Goal: Transaction & Acquisition: Purchase product/service

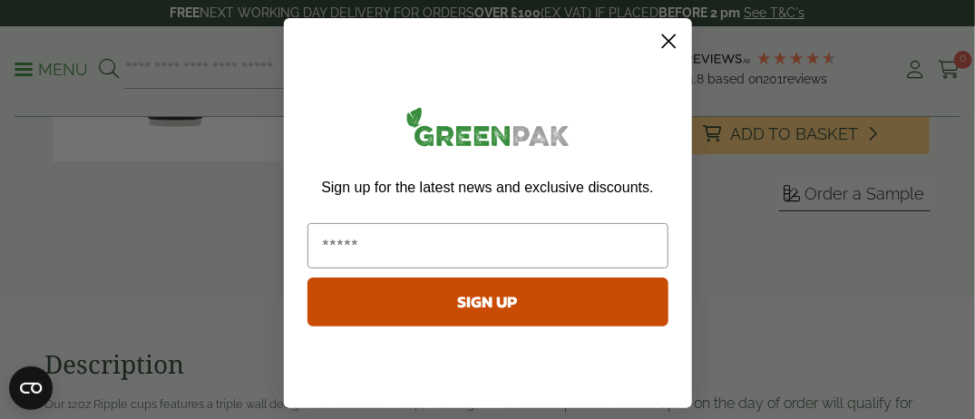
scroll to position [335, 0]
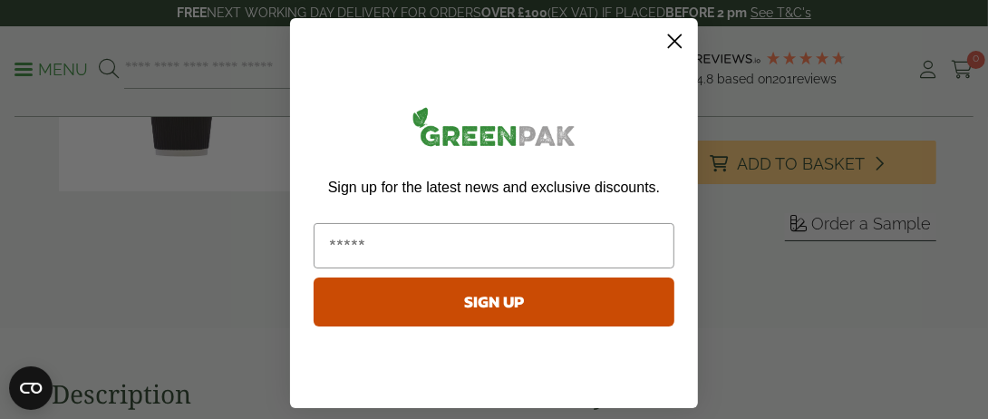
drag, startPoint x: 980, startPoint y: 118, endPoint x: 984, endPoint y: 58, distance: 59.9
click at [665, 45] on circle "Close dialog" at bounding box center [675, 41] width 30 height 30
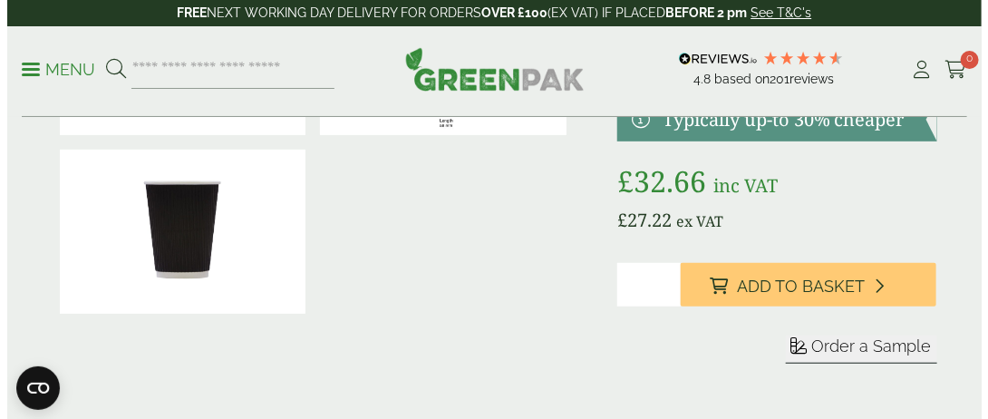
scroll to position [182, 0]
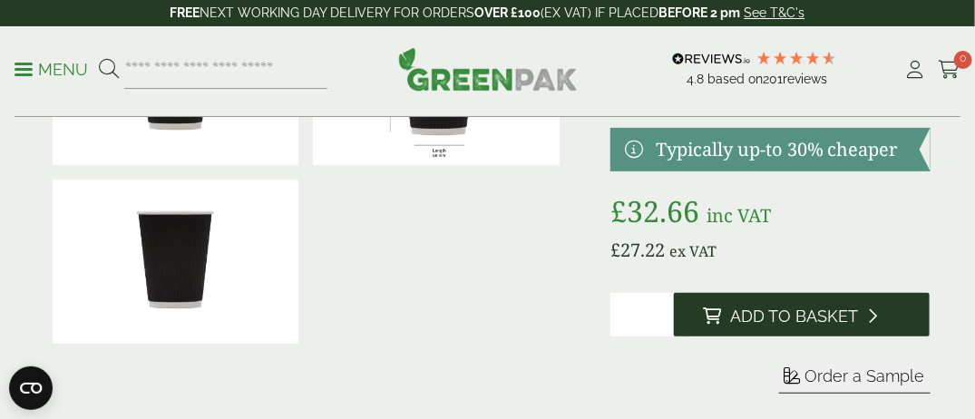
click at [810, 299] on button "Add to Basket" at bounding box center [802, 315] width 256 height 44
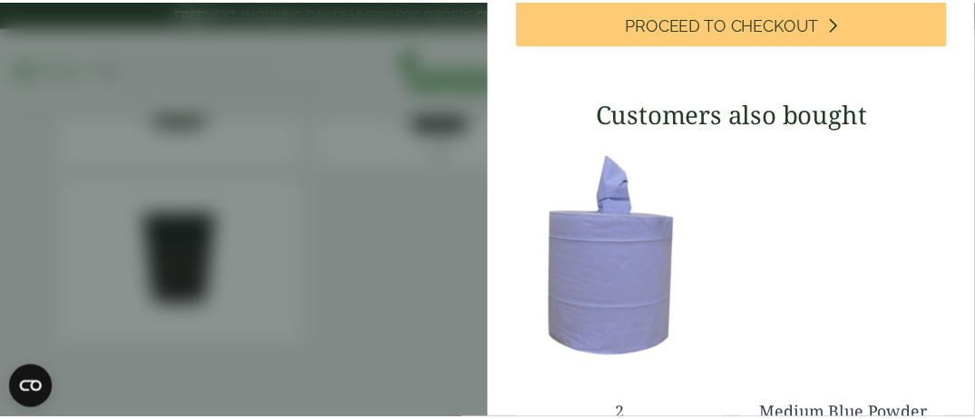
scroll to position [0, 0]
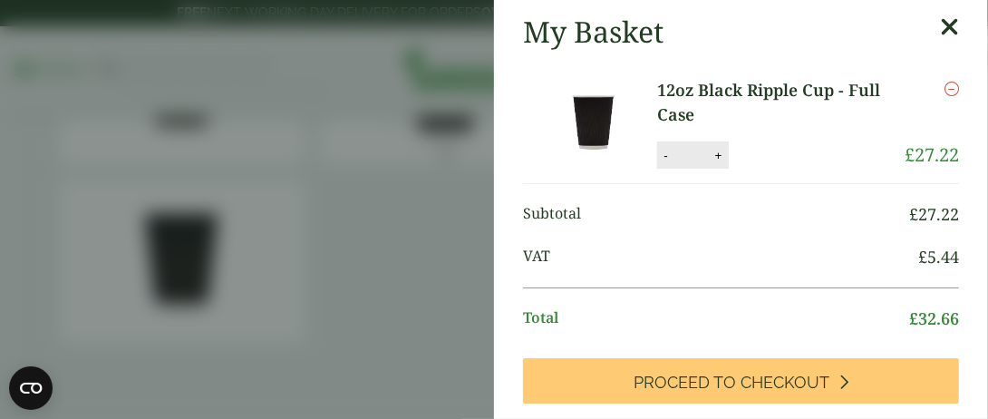
click at [940, 24] on icon at bounding box center [949, 27] width 19 height 25
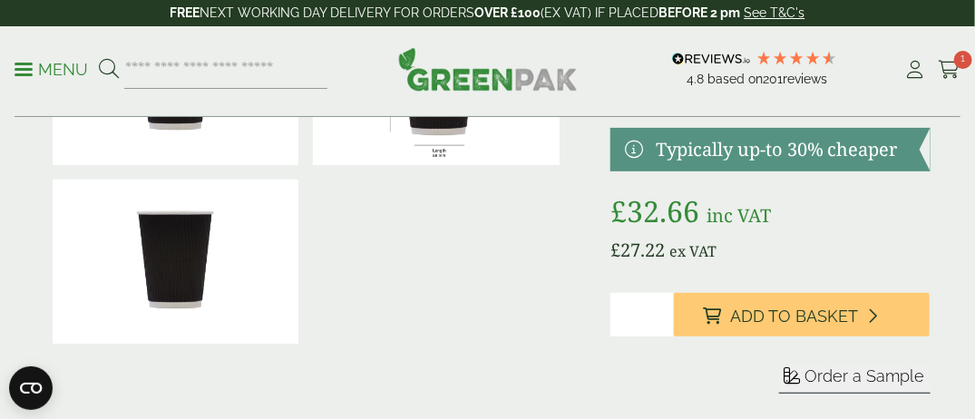
click at [587, 211] on div "£" at bounding box center [487, 215] width 907 height 443
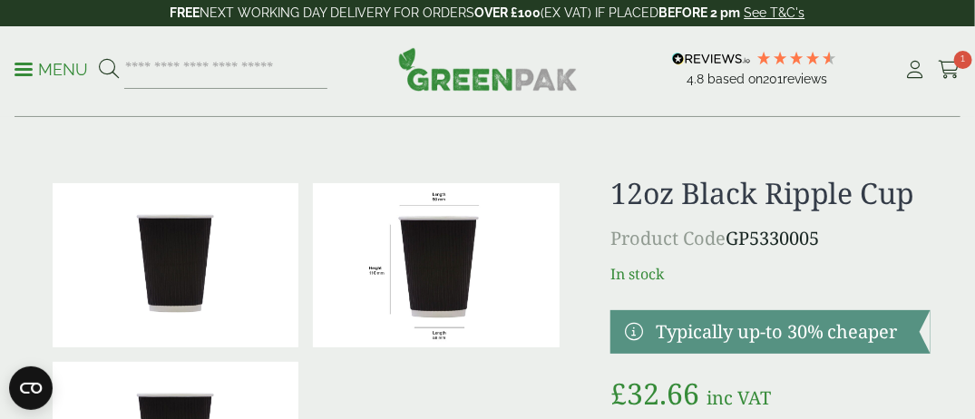
click at [436, 212] on img at bounding box center [436, 265] width 247 height 164
click at [579, 280] on div "£" at bounding box center [487, 397] width 907 height 443
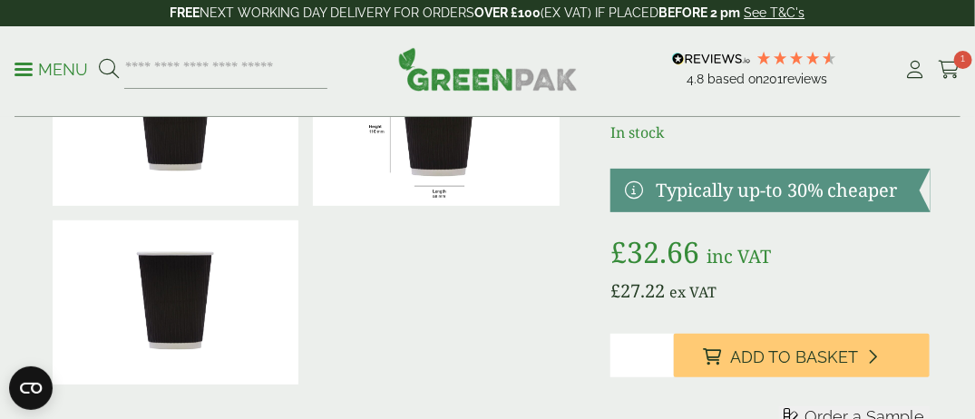
scroll to position [145, 0]
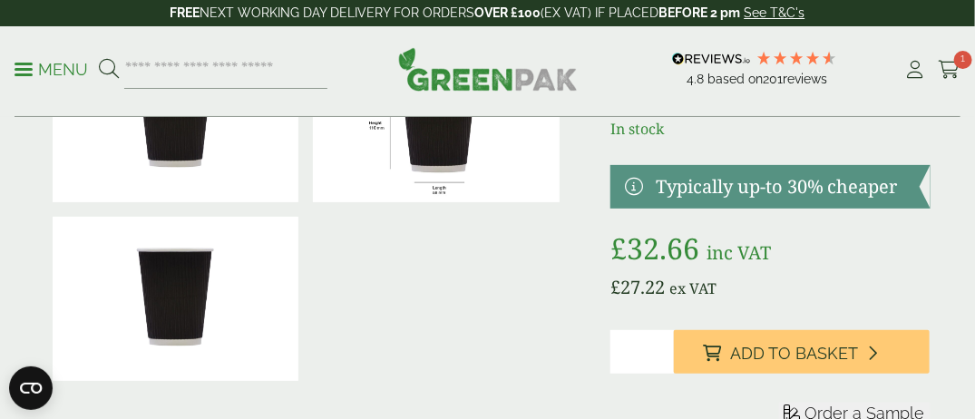
click at [633, 187] on link at bounding box center [770, 187] width 320 height 44
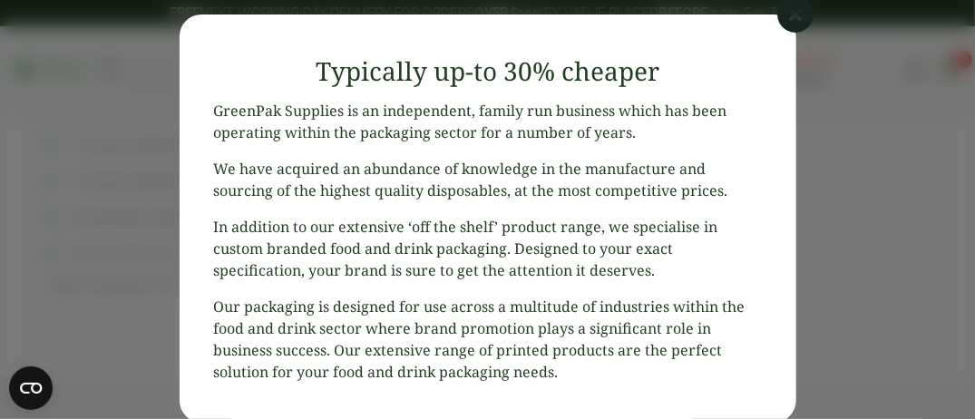
scroll to position [886, 0]
click at [792, 15] on icon at bounding box center [796, 14] width 36 height 36
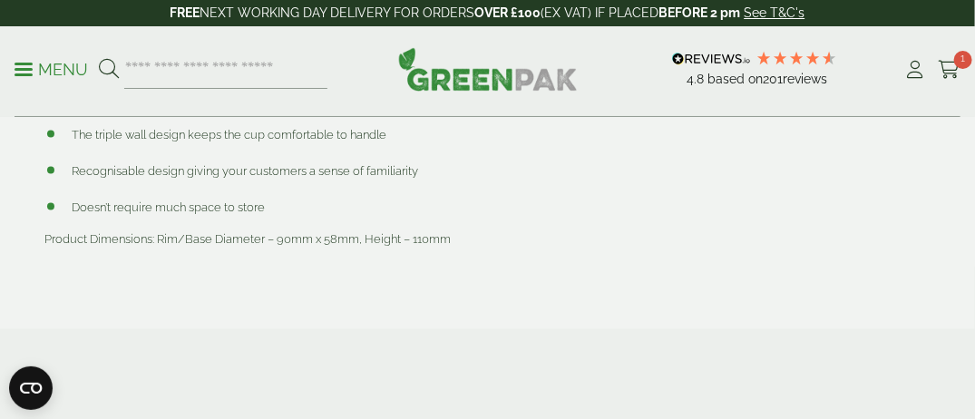
click at [512, 256] on div "Delivery All orders placed before 2pm on the day of order will qualify for next…" at bounding box center [714, 53] width 453 height 451
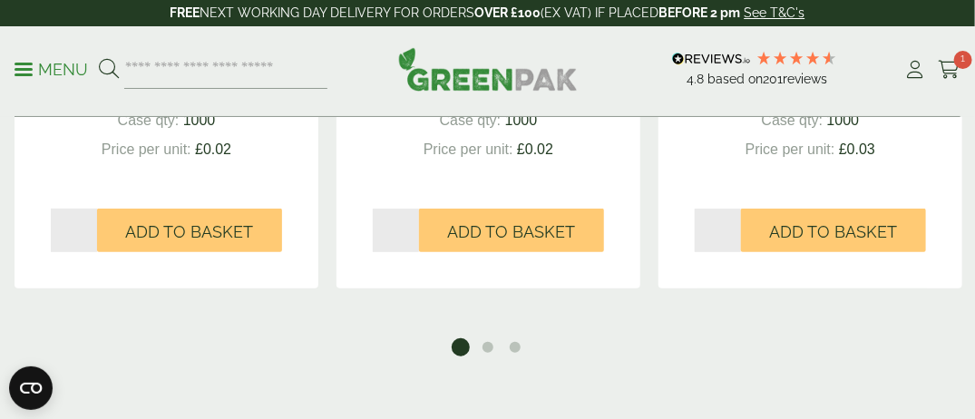
scroll to position [2407, 0]
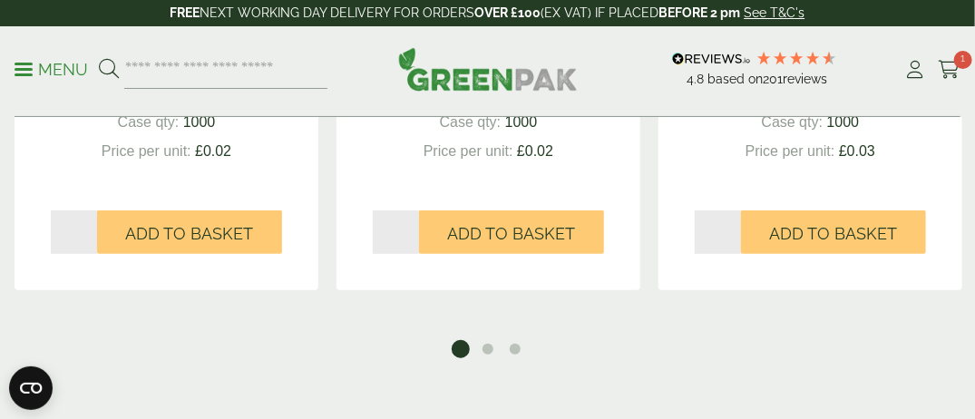
click at [579, 309] on div "4oz Black Sip Lid £ 26.09 inc VAT £ 21.74 ex VAT Case qty: 1000 Price per unit:…" at bounding box center [487, 32] width 964 height 649
click at [483, 343] on button "2" at bounding box center [488, 349] width 18 height 18
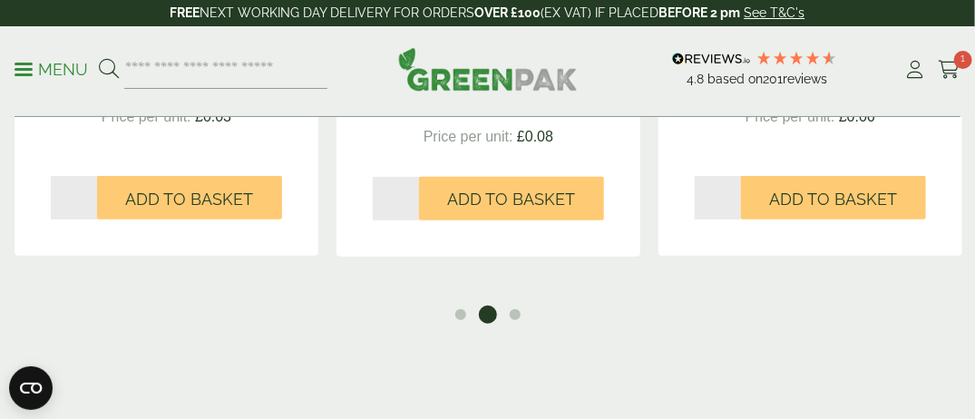
scroll to position [2443, 0]
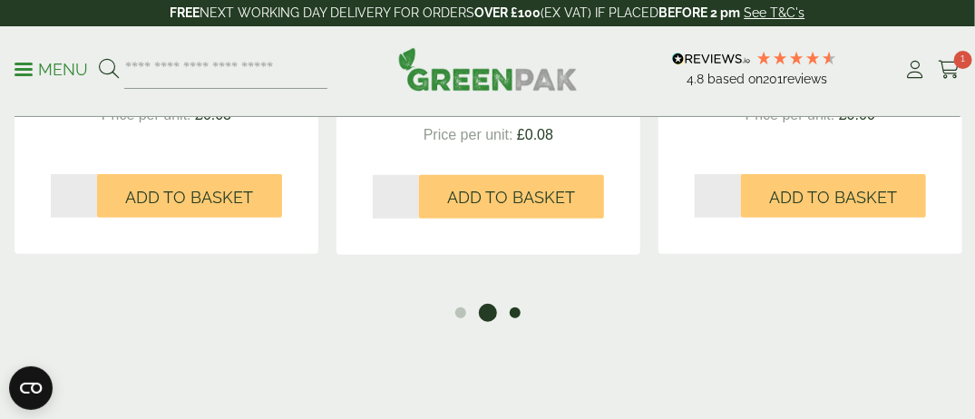
click at [512, 315] on button "3" at bounding box center [515, 313] width 18 height 18
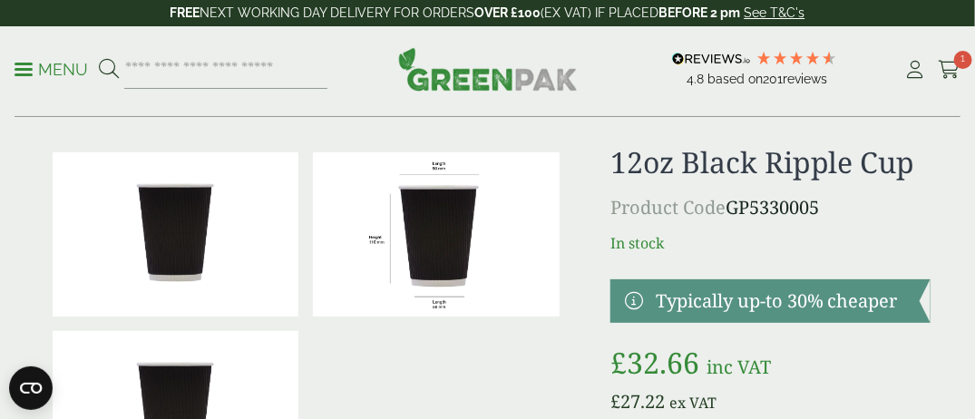
scroll to position [0, 0]
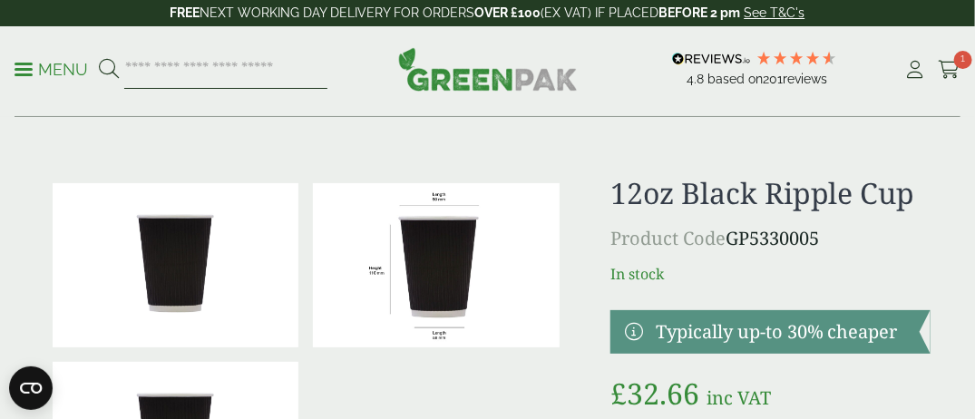
click at [211, 73] on input "search" at bounding box center [225, 70] width 203 height 38
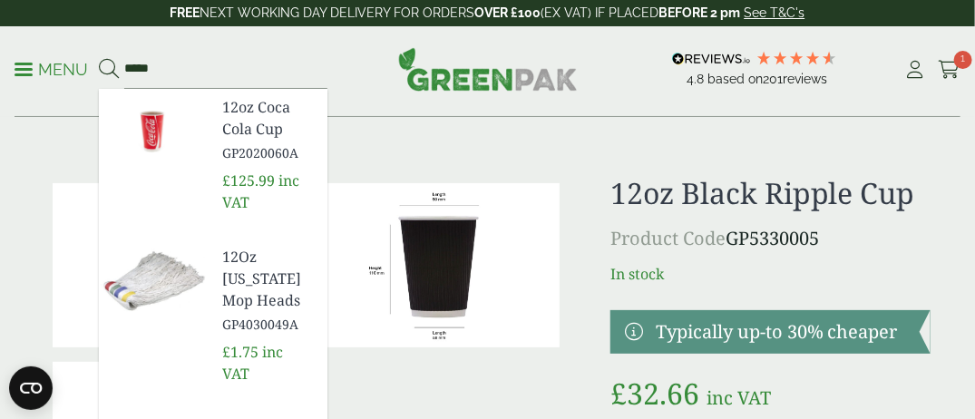
click at [571, 216] on div "£" at bounding box center [487, 397] width 907 height 443
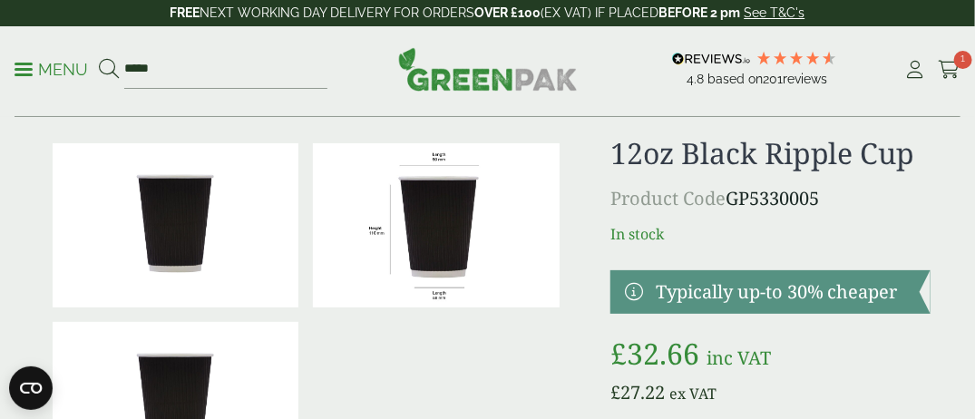
scroll to position [36, 0]
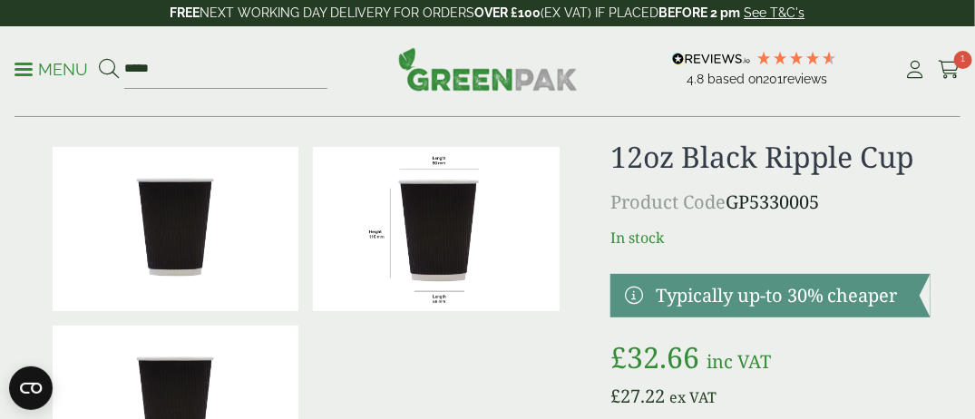
click at [571, 216] on div "£" at bounding box center [487, 361] width 907 height 443
click at [211, 62] on input "****" at bounding box center [225, 70] width 203 height 38
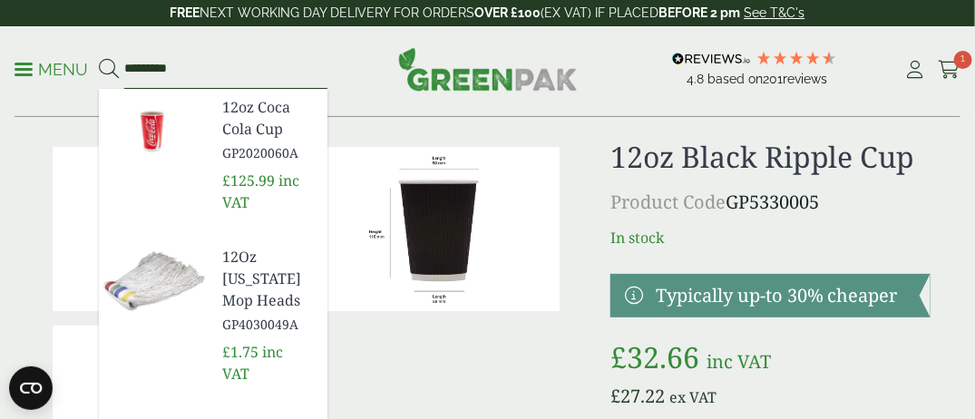
type input "*********"
click at [99, 58] on button at bounding box center [109, 70] width 20 height 24
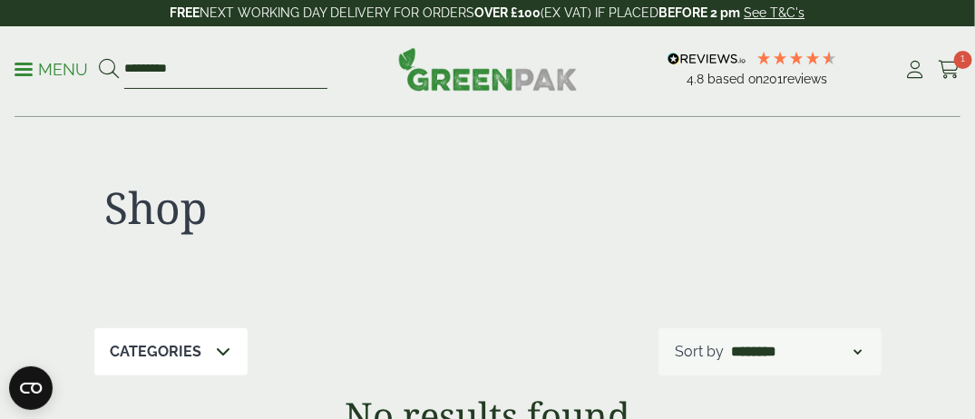
click at [183, 66] on input "*********" at bounding box center [225, 70] width 203 height 38
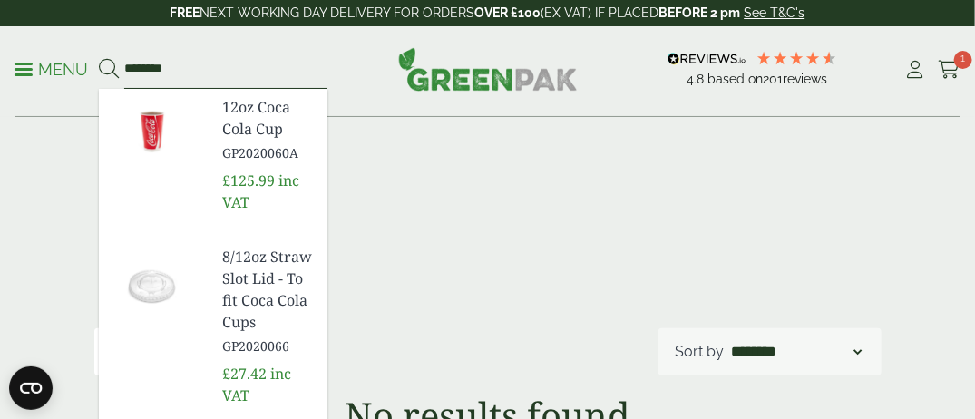
type input "********"
click at [99, 58] on button at bounding box center [109, 70] width 20 height 24
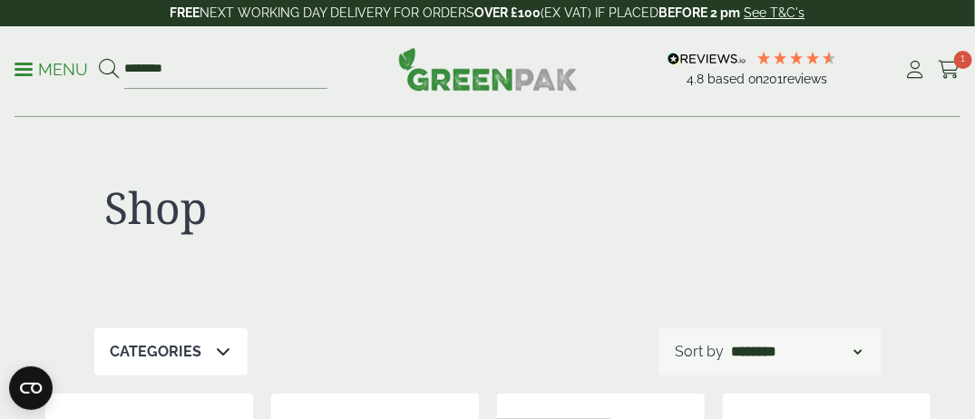
click at [841, 353] on select "**********" at bounding box center [795, 352] width 137 height 22
select select "*********"
click at [727, 341] on select "**********" at bounding box center [795, 352] width 137 height 22
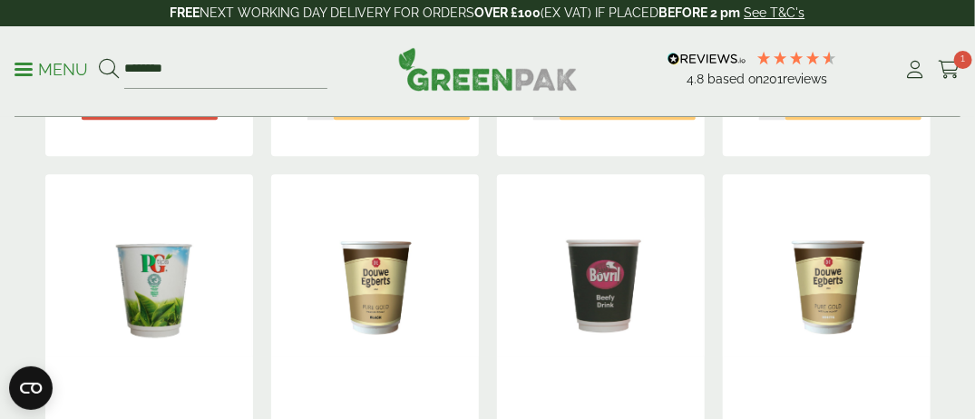
scroll to position [1487, 0]
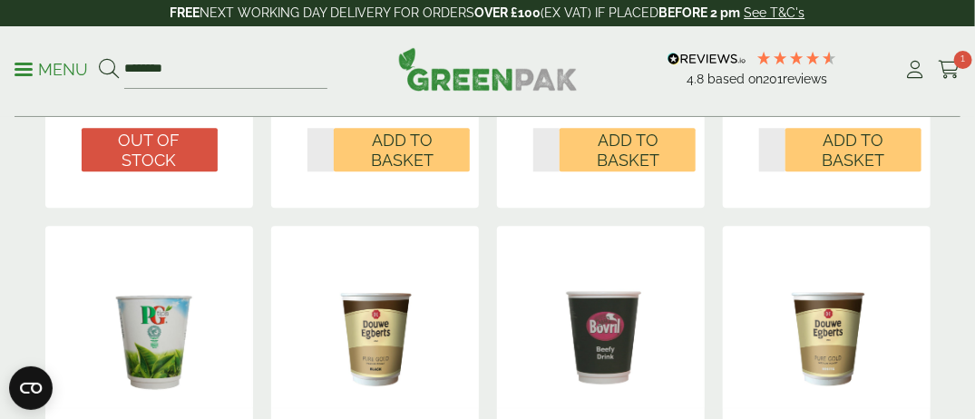
click at [616, 365] on img at bounding box center [601, 339] width 208 height 227
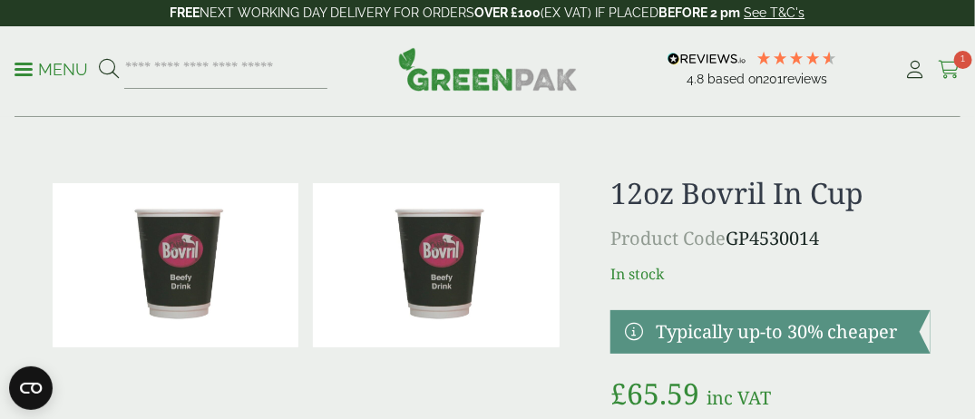
click at [948, 72] on icon at bounding box center [948, 70] width 23 height 18
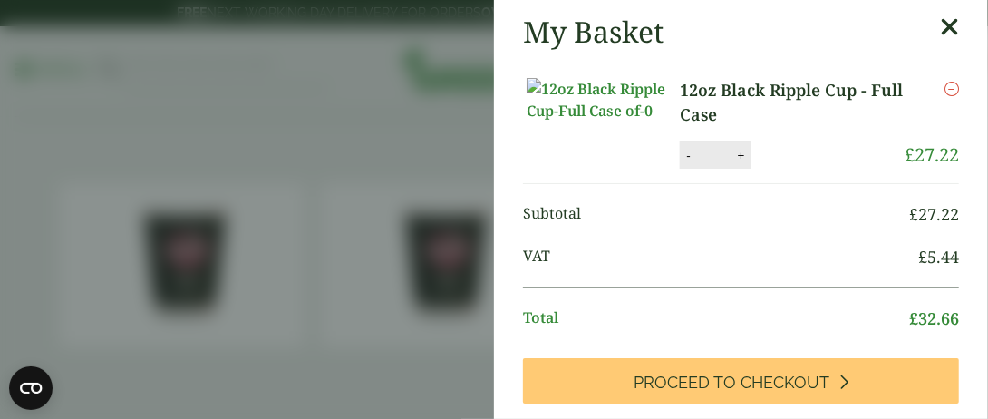
click at [940, 25] on icon at bounding box center [949, 27] width 19 height 25
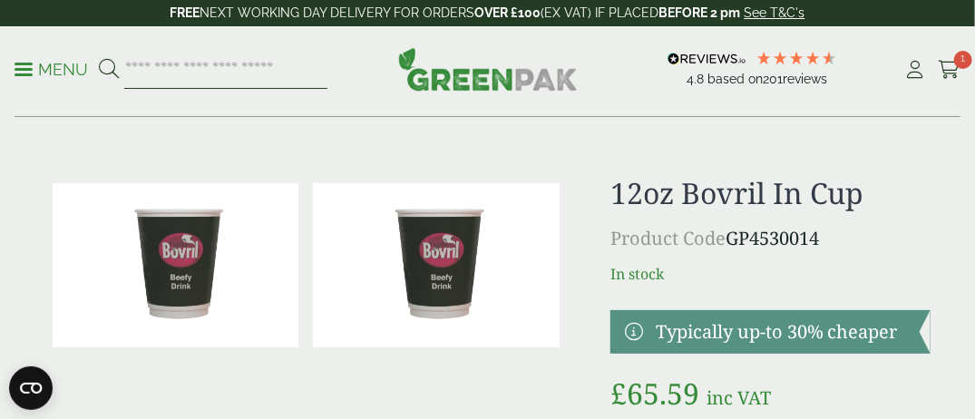
click at [179, 66] on input "search" at bounding box center [225, 70] width 203 height 38
type input "*******"
click at [99, 58] on button at bounding box center [109, 70] width 20 height 24
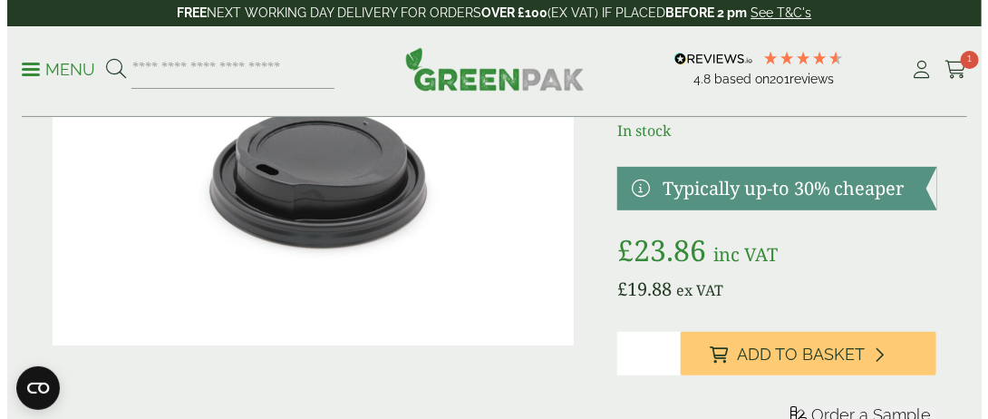
scroll to position [181, 0]
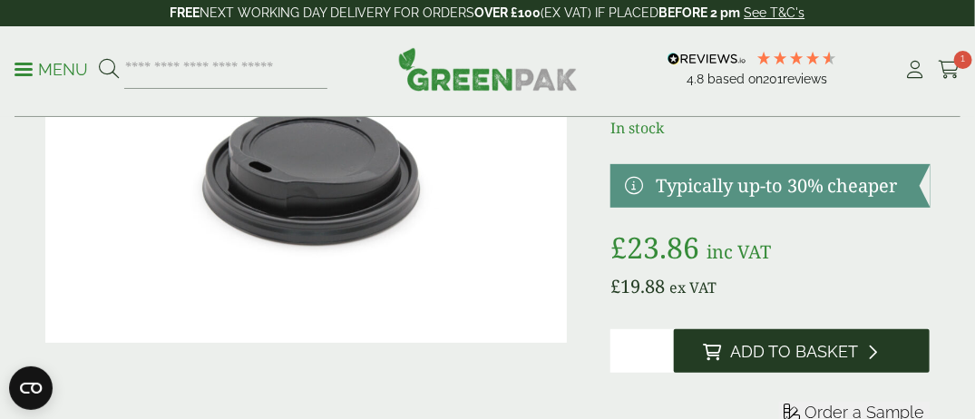
click at [754, 365] on button "Add to Basket" at bounding box center [802, 351] width 256 height 44
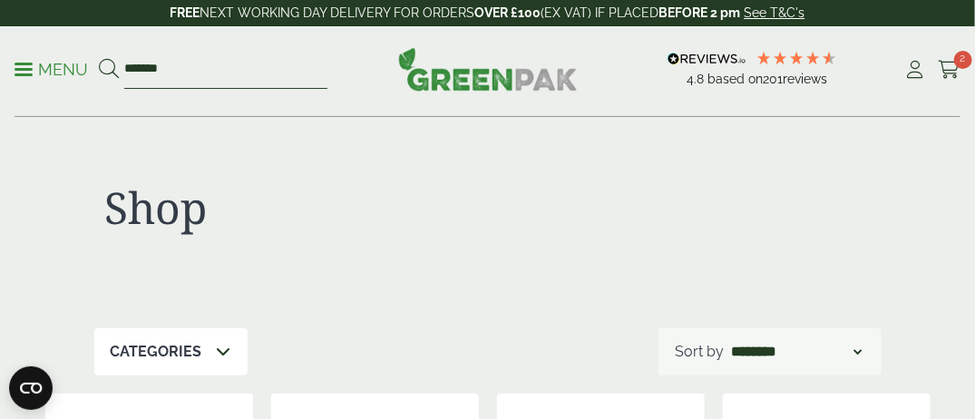
click at [141, 65] on input "*******" at bounding box center [225, 70] width 203 height 38
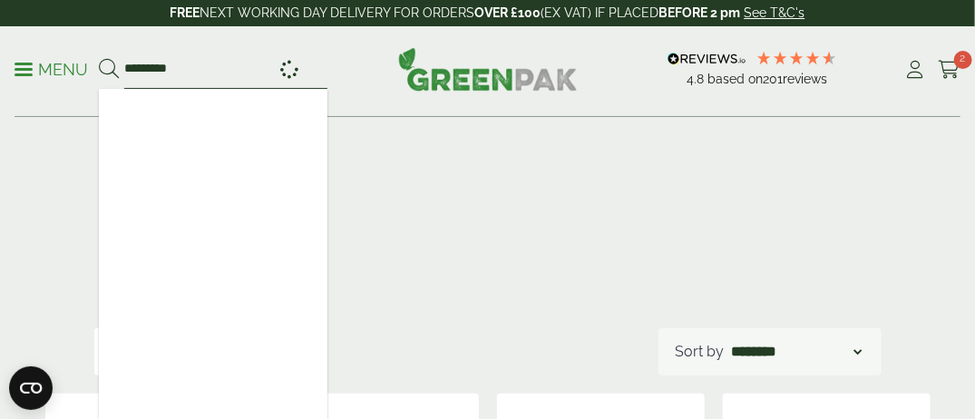
type input "*********"
click at [99, 58] on button at bounding box center [109, 70] width 20 height 24
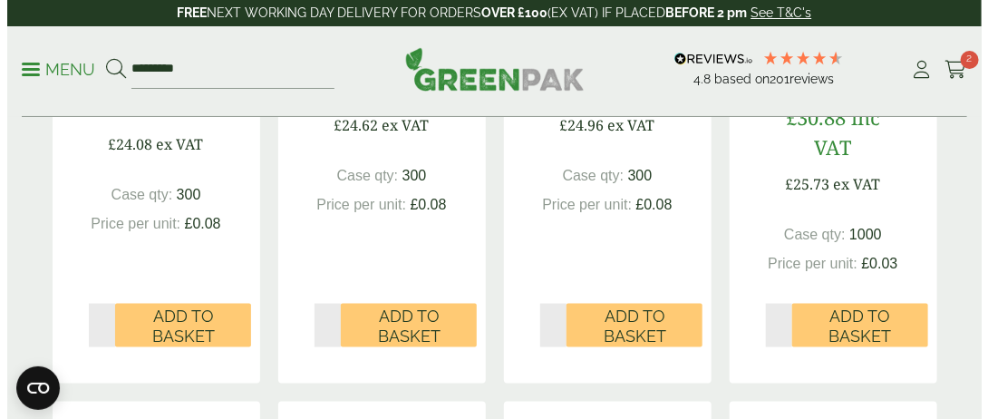
scroll to position [684, 0]
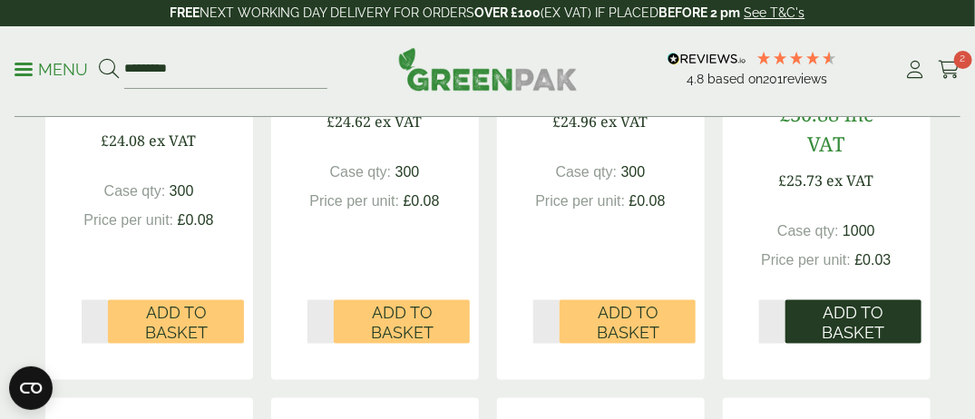
click at [849, 323] on span "Add to Basket" at bounding box center [853, 322] width 111 height 39
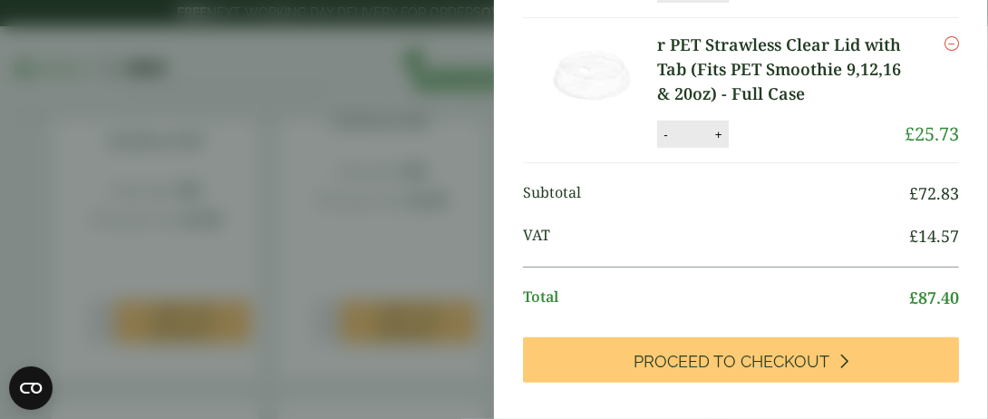
scroll to position [0, 0]
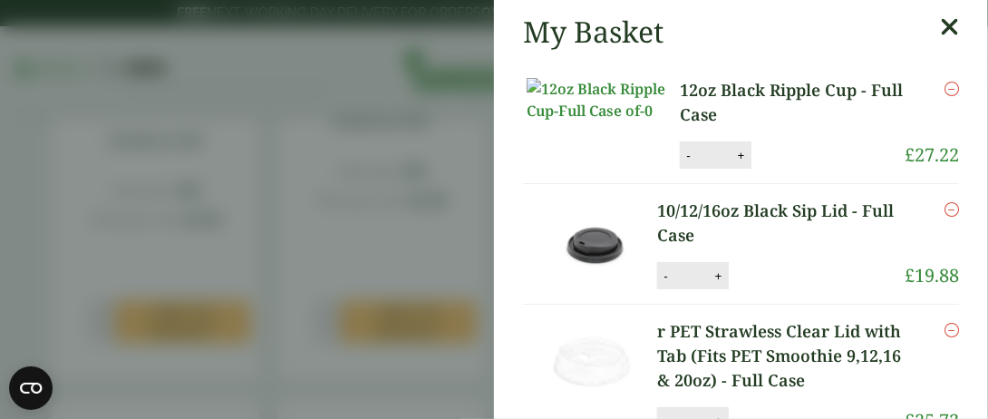
click at [940, 34] on icon at bounding box center [949, 27] width 19 height 25
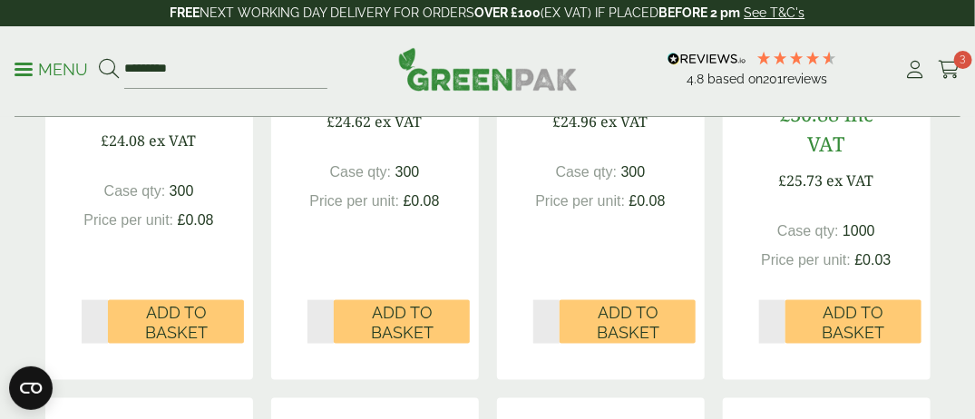
click at [27, 69] on span at bounding box center [24, 69] width 18 height 3
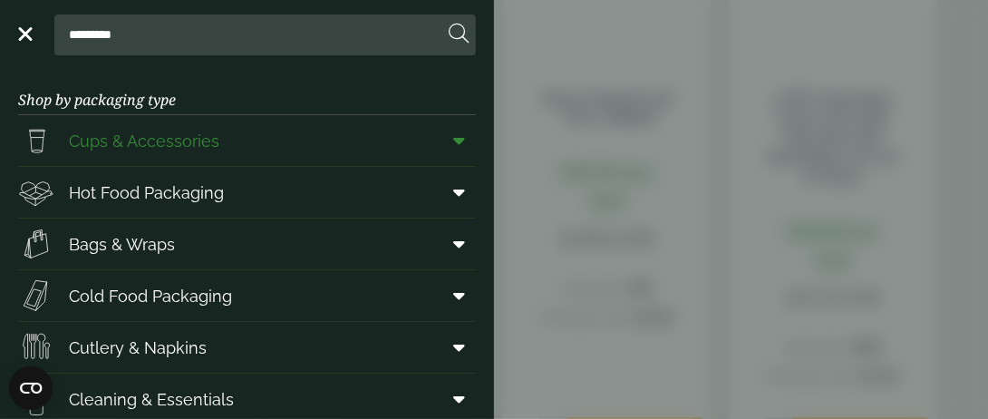
click at [453, 140] on icon at bounding box center [459, 140] width 12 height 18
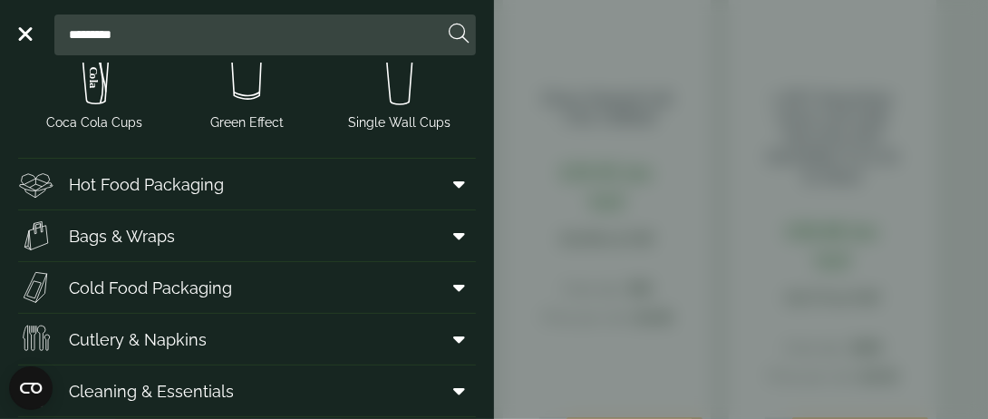
scroll to position [519, 0]
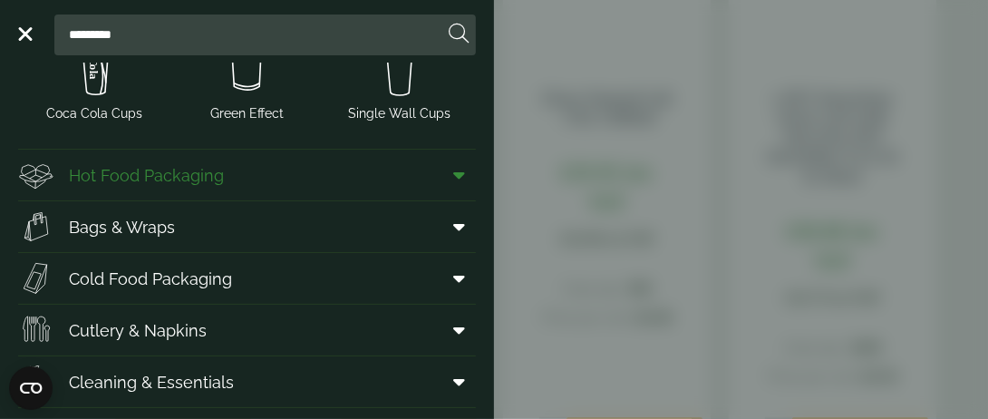
click at [453, 179] on icon at bounding box center [459, 175] width 12 height 18
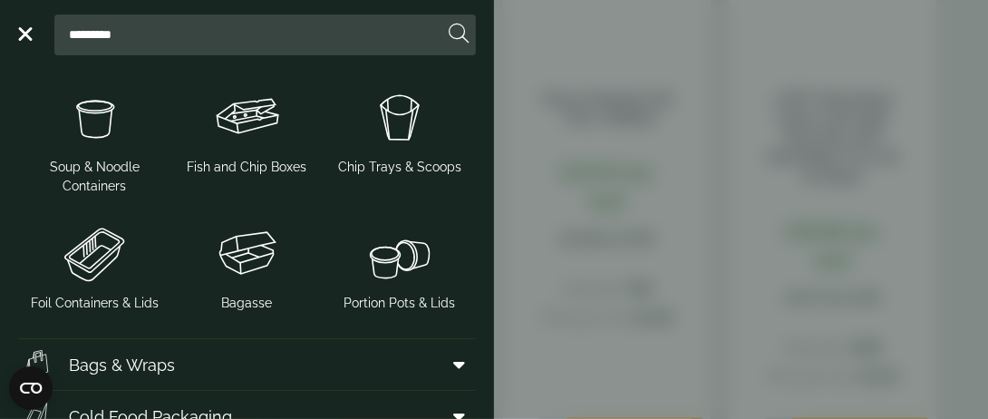
scroll to position [1012, 0]
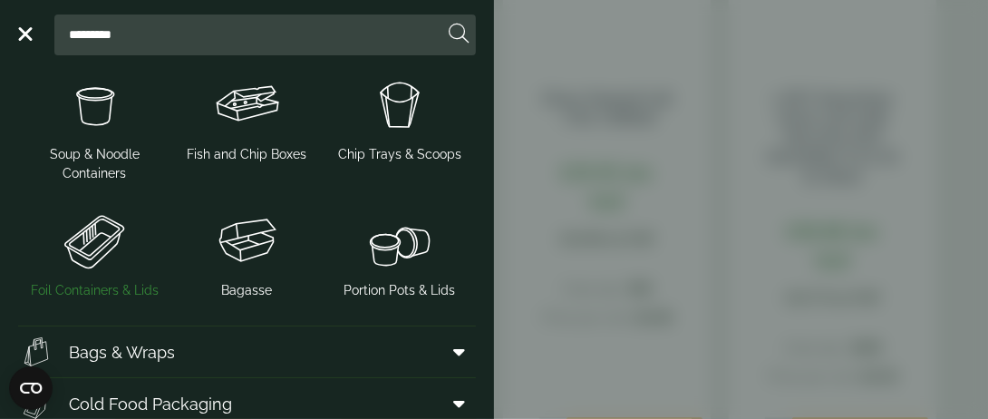
click at [83, 245] on img at bounding box center [94, 241] width 138 height 73
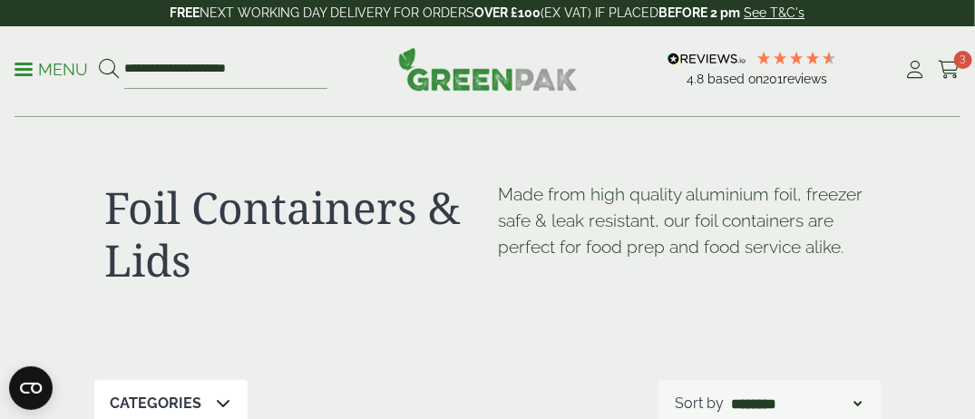
click at [27, 70] on p "Menu" at bounding box center [51, 70] width 73 height 22
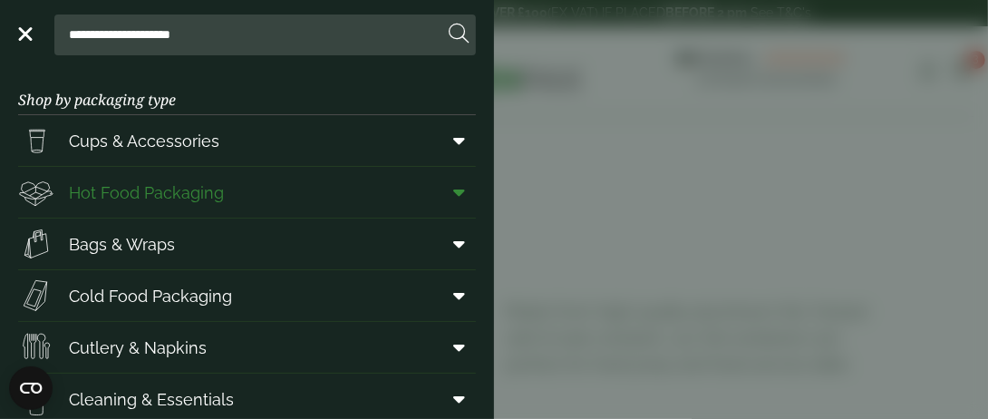
click at [453, 193] on icon at bounding box center [459, 192] width 12 height 18
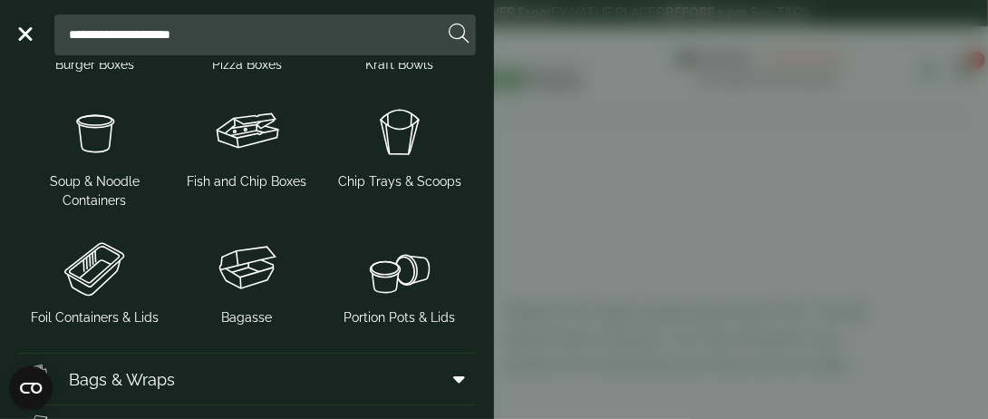
scroll to position [499, 0]
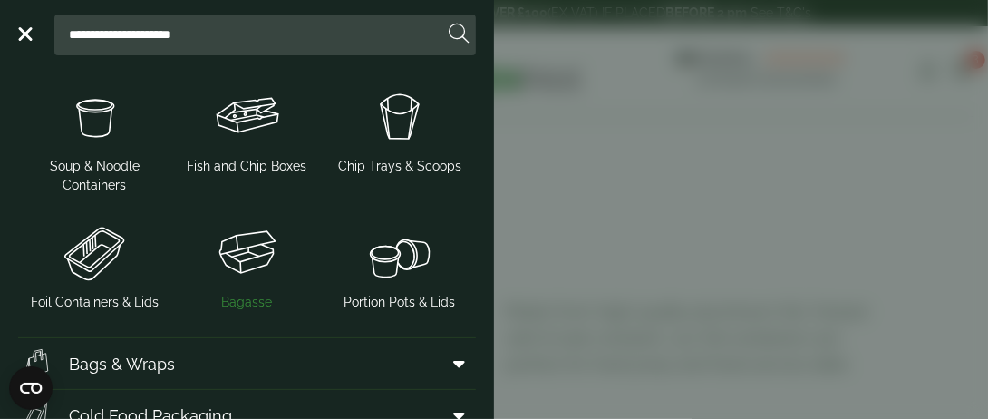
click at [232, 255] on img at bounding box center [247, 253] width 138 height 73
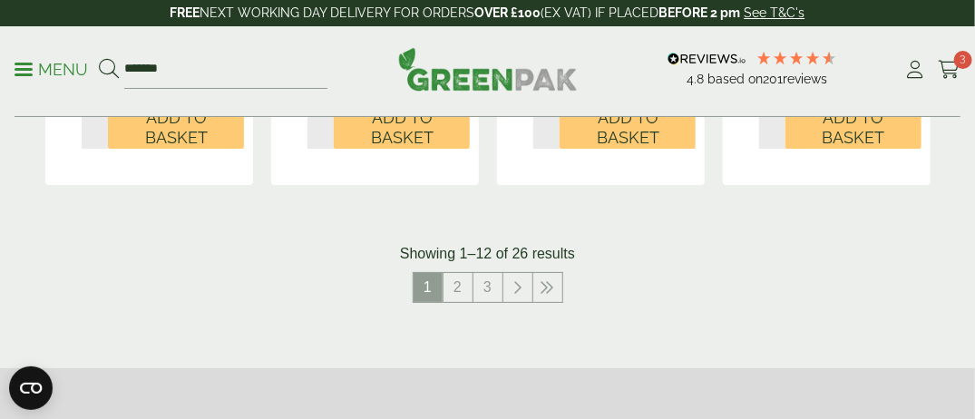
scroll to position [2248, 0]
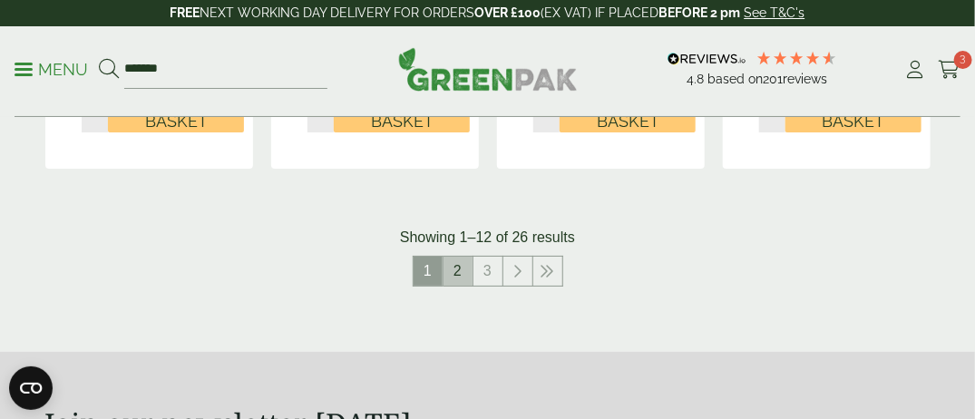
click at [453, 281] on link "2" at bounding box center [457, 271] width 29 height 29
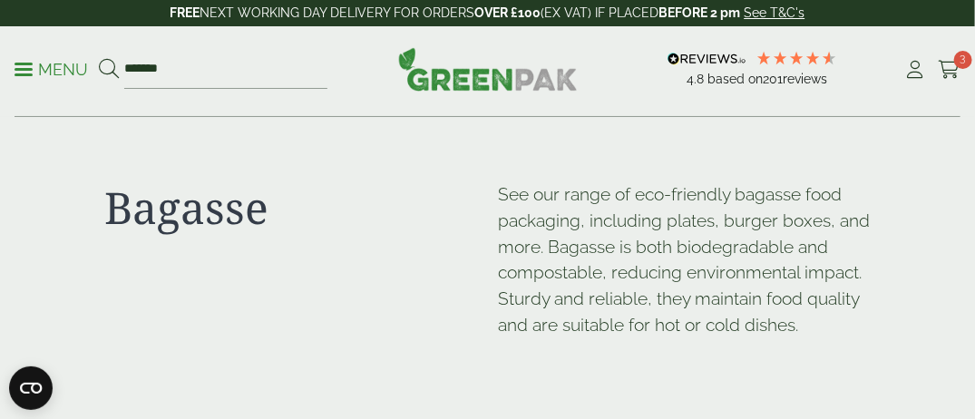
click at [25, 73] on link "Menu" at bounding box center [51, 68] width 73 height 18
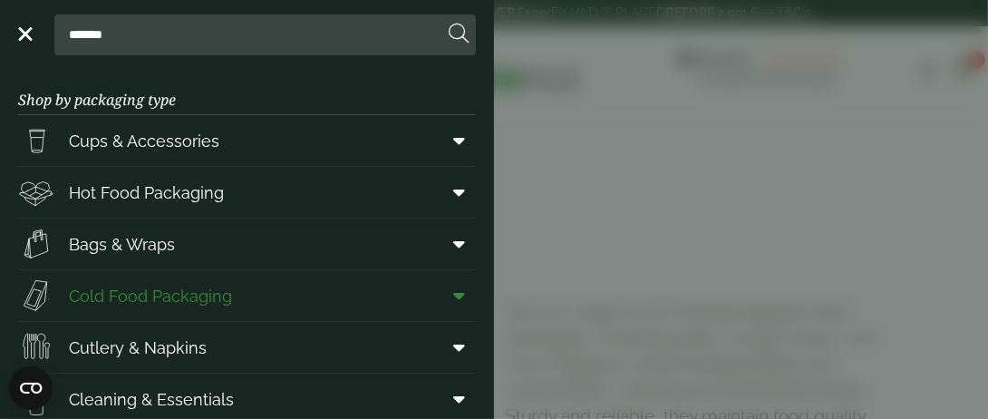
click at [453, 295] on icon at bounding box center [459, 295] width 12 height 18
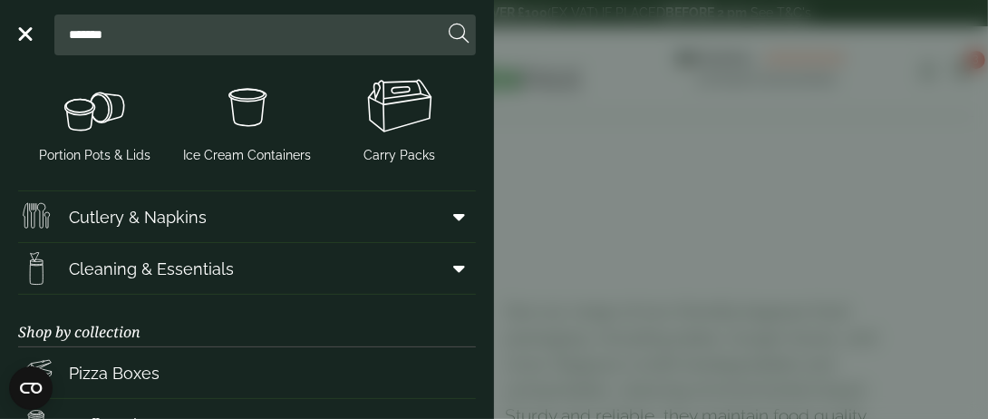
scroll to position [516, 0]
click at [453, 209] on icon at bounding box center [459, 216] width 12 height 18
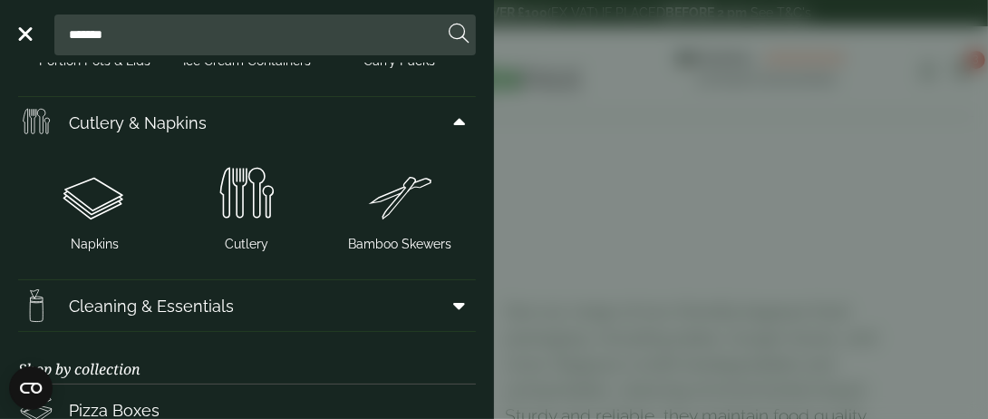
scroll to position [611, 0]
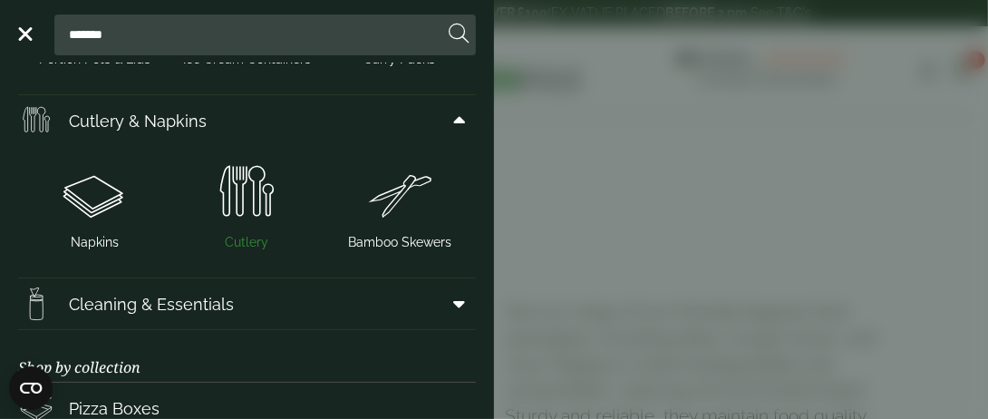
click at [252, 219] on img at bounding box center [247, 193] width 138 height 73
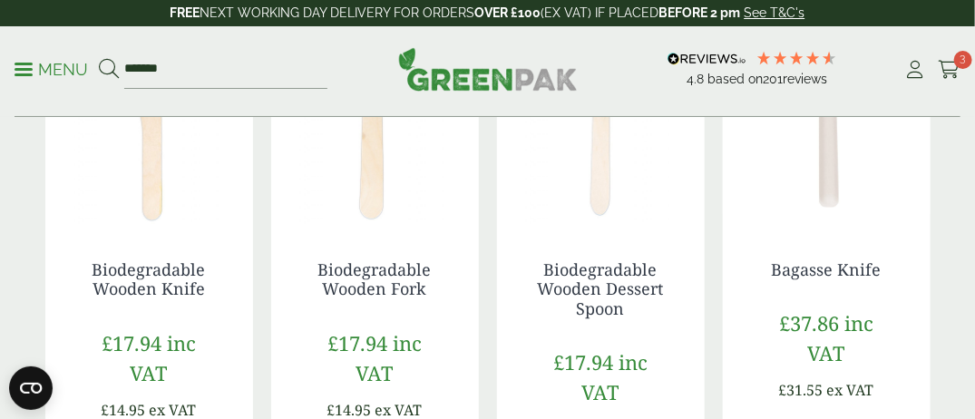
scroll to position [399, 0]
